Goal: Information Seeking & Learning: Learn about a topic

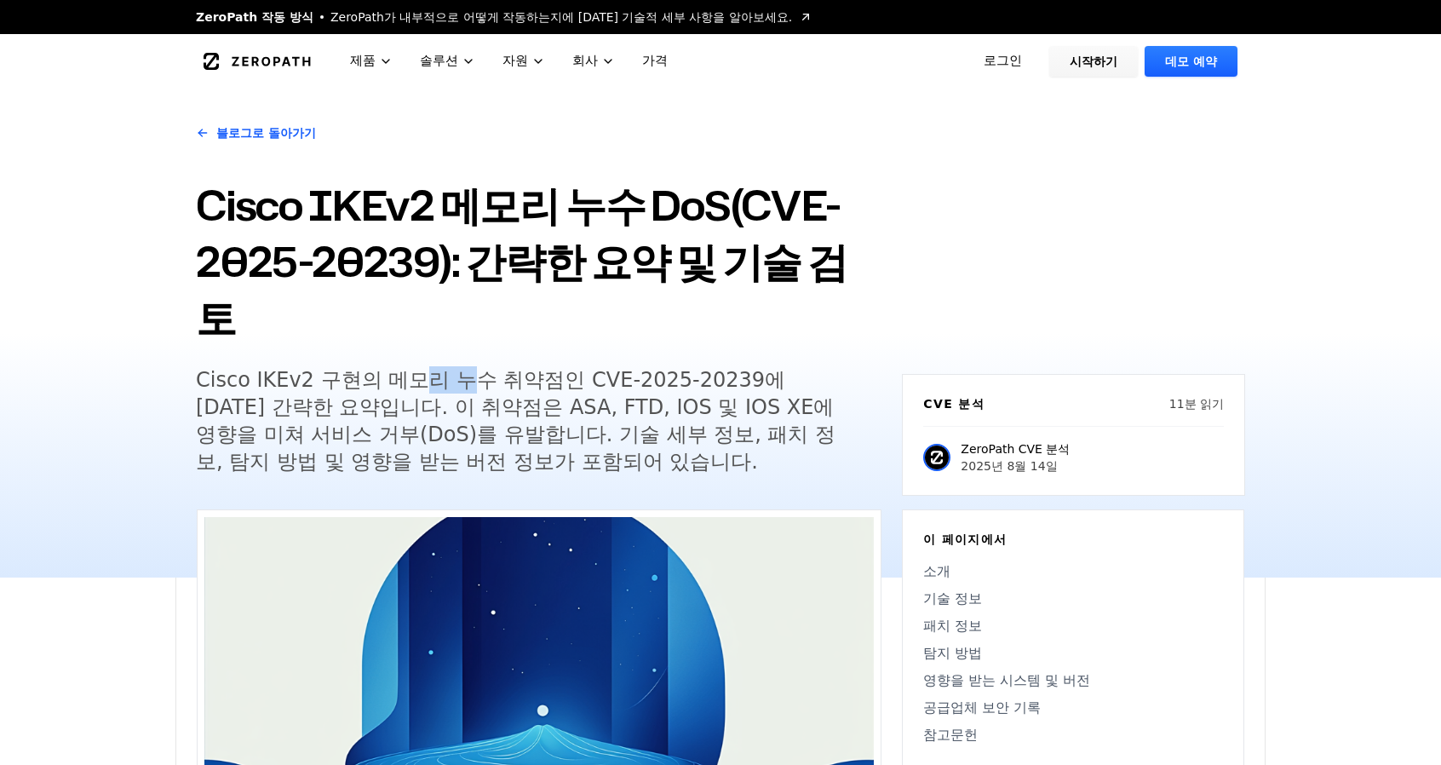
drag, startPoint x: 437, startPoint y: 319, endPoint x: 531, endPoint y: 353, distance: 100.5
click at [478, 368] on font "Cisco IKEv2 구현의 메모리 누수 취약점인 CVE-2025-20239에 [DATE] 간략한 요약입니다. 이 취약점은 ASA, FTD, …" at bounding box center [515, 421] width 639 height 106
click at [536, 368] on font "Cisco IKEv2 구현의 메모리 누수 취약점인 CVE-2025-20239에 [DATE] 간략한 요약입니다. 이 취약점은 ASA, FTD, …" at bounding box center [515, 421] width 639 height 106
drag, startPoint x: 366, startPoint y: 340, endPoint x: 639, endPoint y: 353, distance: 273.7
click at [630, 368] on font "Cisco IKEv2 구현의 메모리 누수 취약점인 CVE-2025-20239에 [DATE] 간략한 요약입니다. 이 취약점은 ASA, FTD, …" at bounding box center [515, 421] width 639 height 106
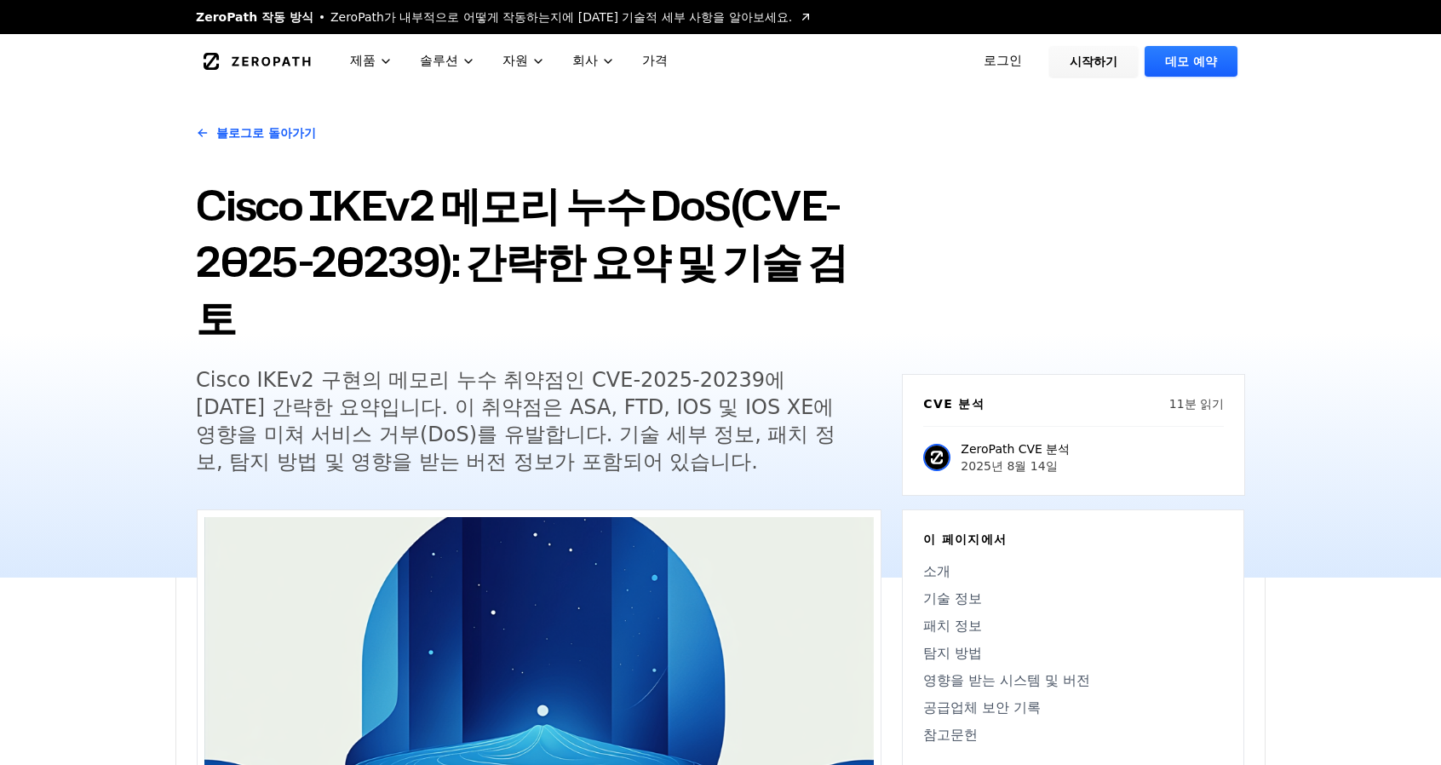
click at [702, 379] on font "Cisco IKEv2 구현의 메모리 누수 취약점인 CVE-2025-20239에 [DATE] 간략한 요약입니다. 이 취약점은 ASA, FTD, …" at bounding box center [515, 421] width 639 height 106
drag, startPoint x: 277, startPoint y: 370, endPoint x: 428, endPoint y: 379, distance: 151.9
click at [411, 373] on font "Cisco IKEv2 구현의 메모리 누수 취약점인 CVE-2025-20239에 [DATE] 간략한 요약입니다. 이 취약점은 ASA, FTD, …" at bounding box center [515, 421] width 639 height 106
click at [477, 393] on font "Cisco IKEv2 구현의 메모리 누수 취약점인 CVE-2025-20239에 [DATE] 간략한 요약입니다. 이 취약점은 ASA, FTD, …" at bounding box center [515, 421] width 639 height 106
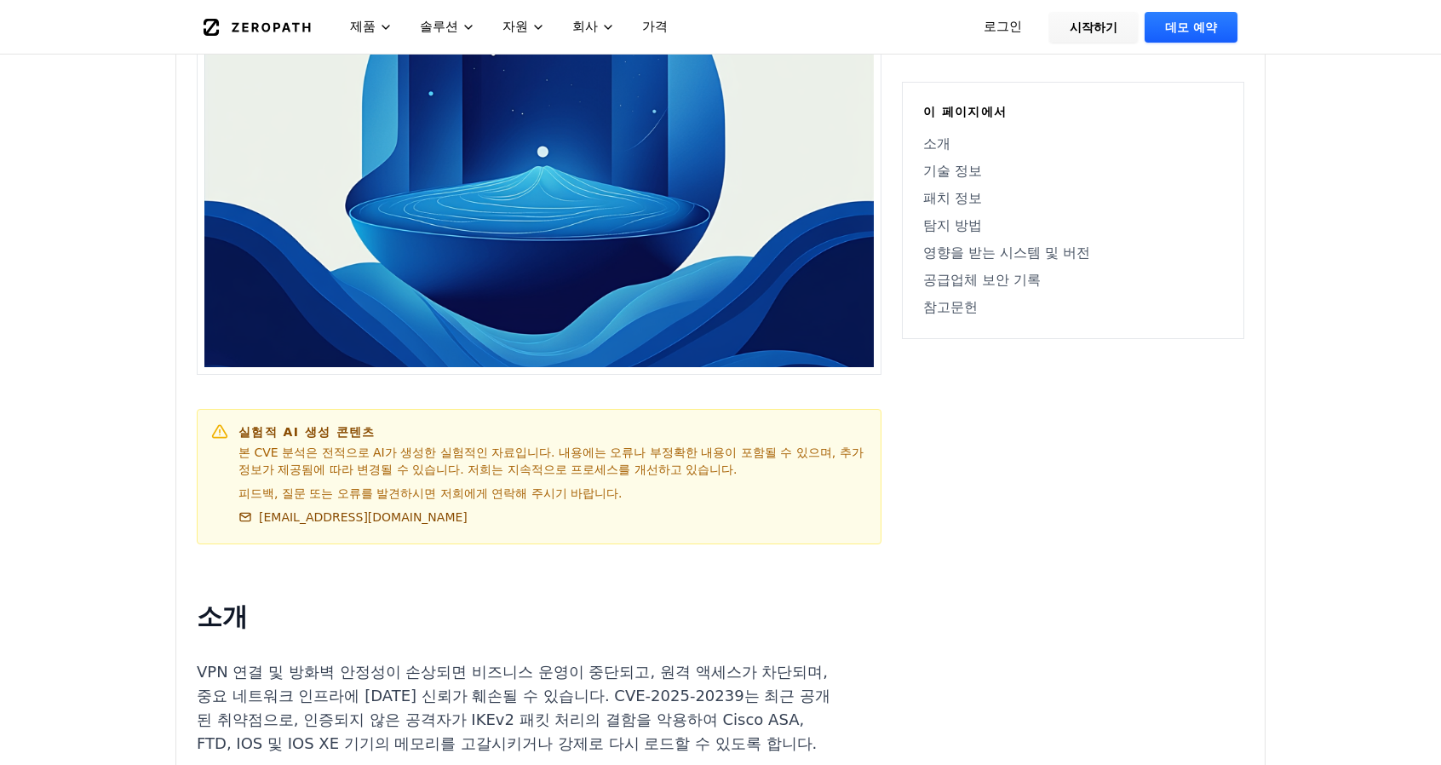
scroll to position [596, 0]
